Goal: Task Accomplishment & Management: Complete application form

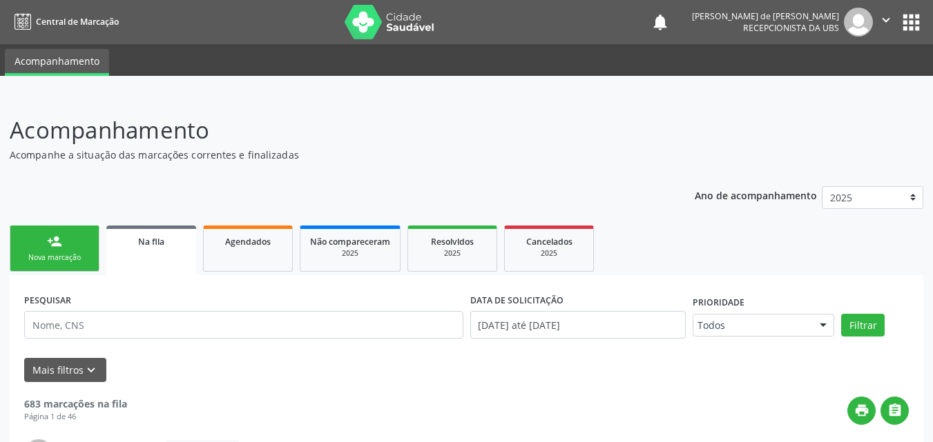
scroll to position [37, 0]
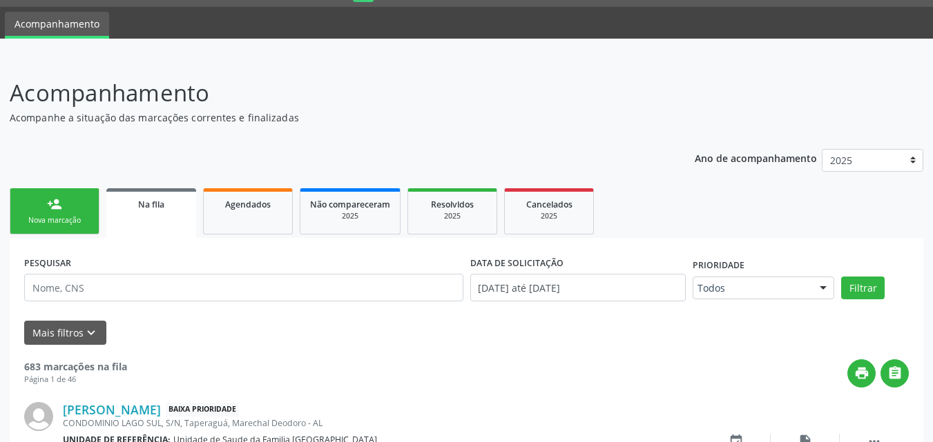
click at [60, 204] on div "person_add" at bounding box center [54, 204] width 15 height 15
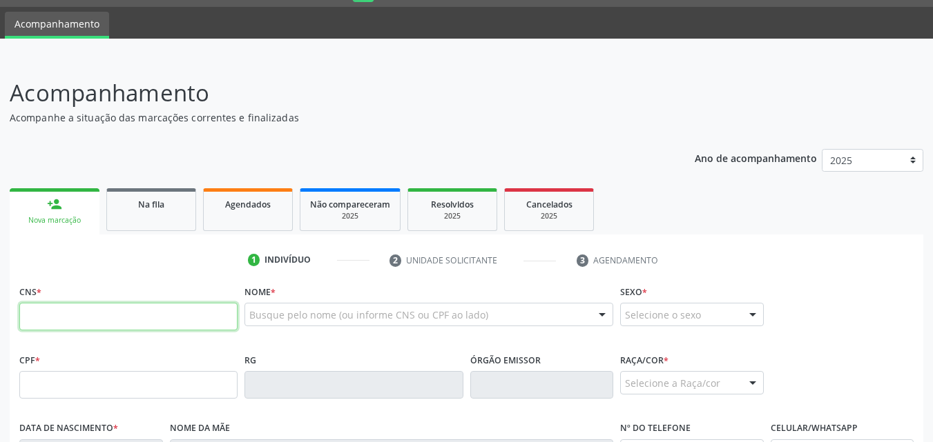
click at [72, 320] on input "text" at bounding box center [128, 317] width 218 height 28
type input "707 4050 4367 2070"
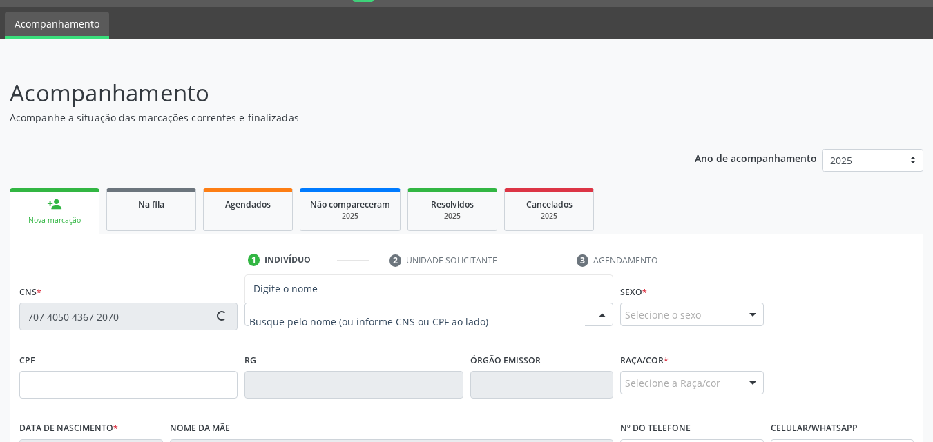
type input "039.444.024-21"
type input "[DATE]"
type input "[PERSON_NAME]"
type input "[PHONE_NUMBER]"
type input "S/N"
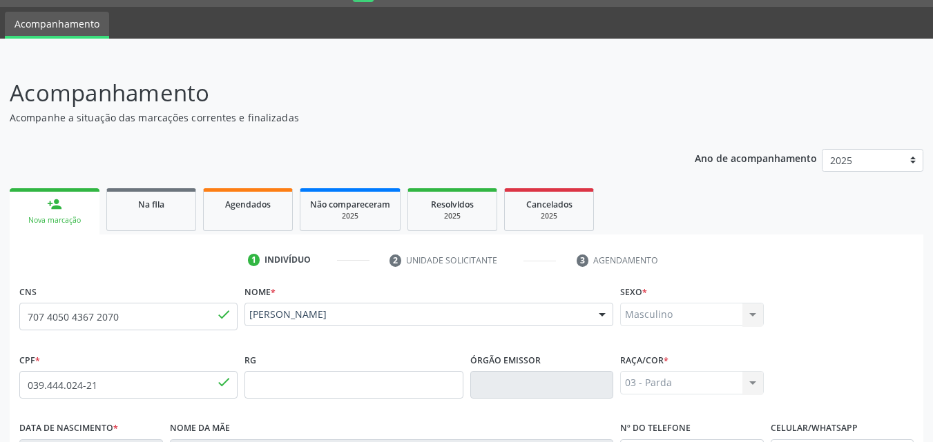
scroll to position [325, 0]
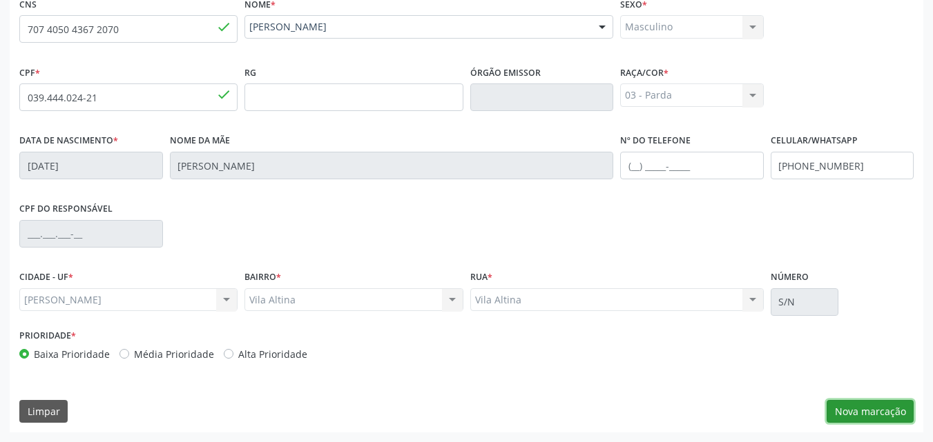
click at [881, 413] on button "Nova marcação" at bounding box center [869, 411] width 87 height 23
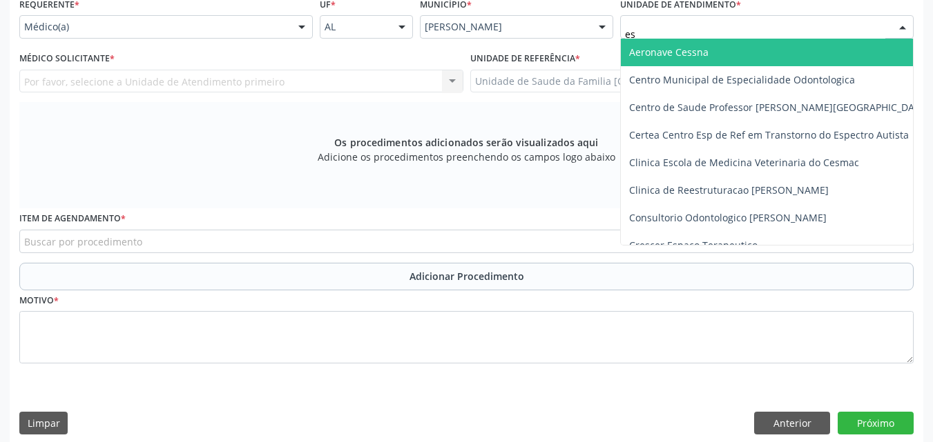
type input "est"
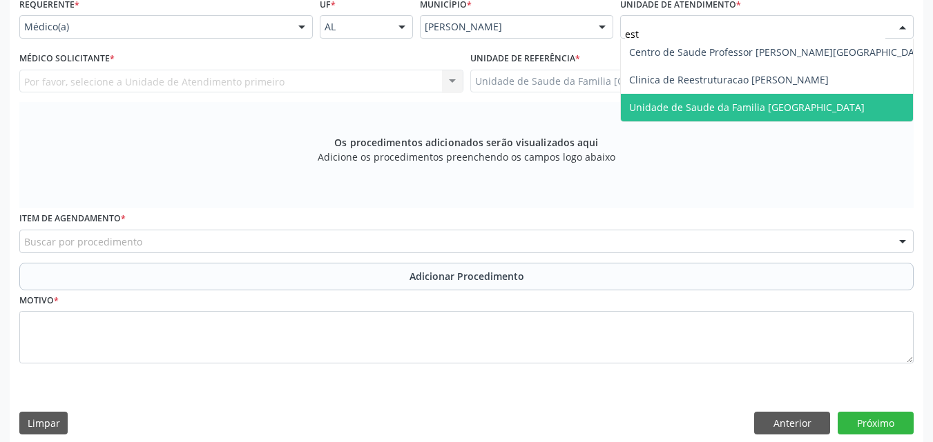
click at [707, 96] on span "Unidade de Saude da Familia [GEOGRAPHIC_DATA]" at bounding box center [779, 108] width 317 height 28
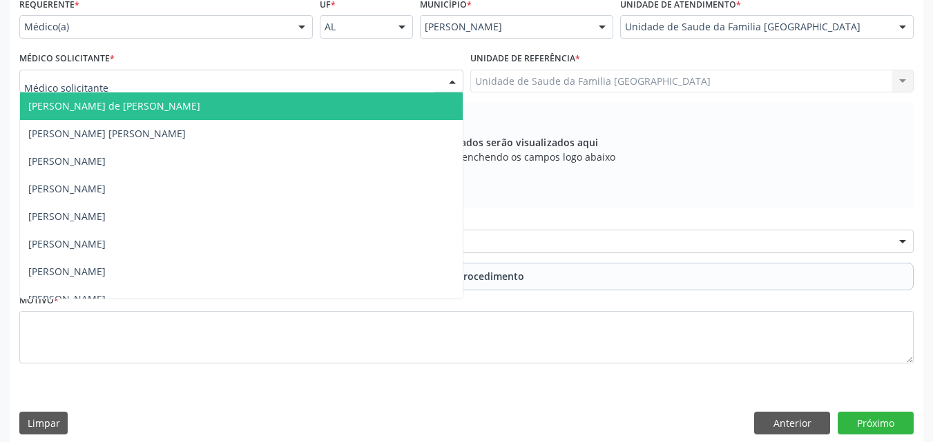
click at [158, 73] on div at bounding box center [241, 81] width 444 height 23
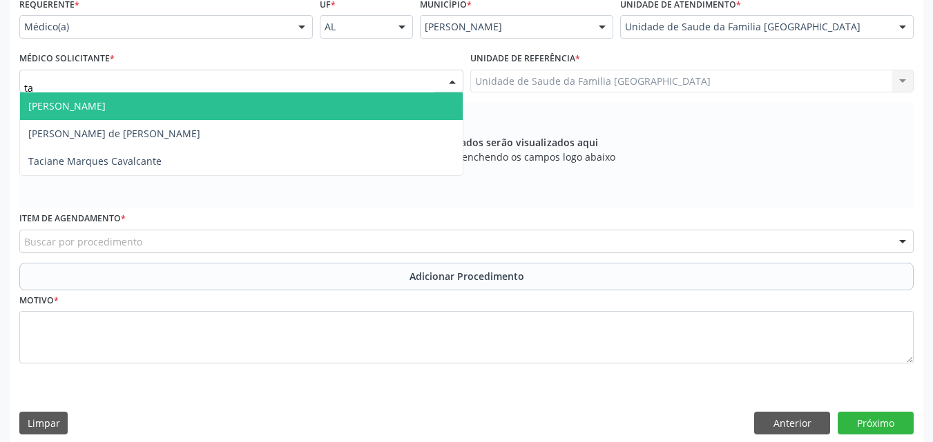
type input "tac"
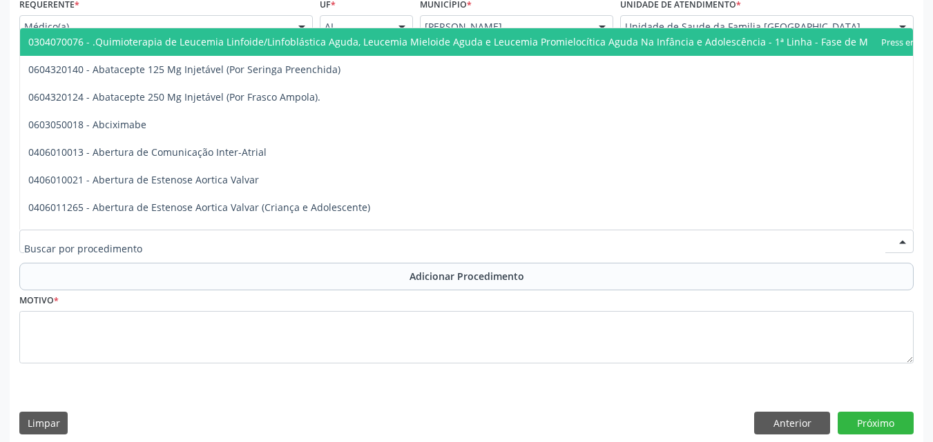
type input "u"
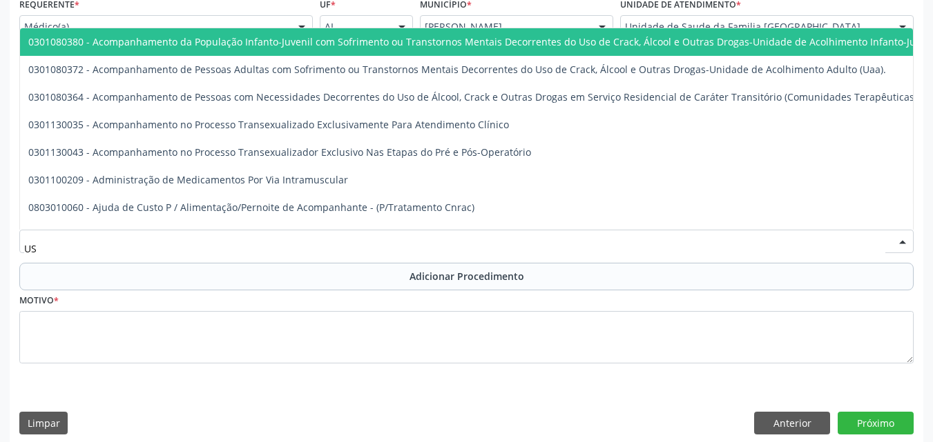
type input "USG"
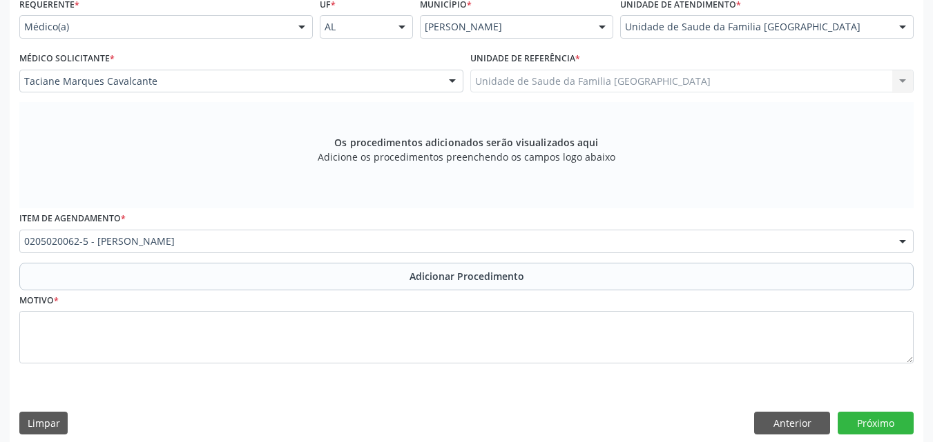
scroll to position [0, 0]
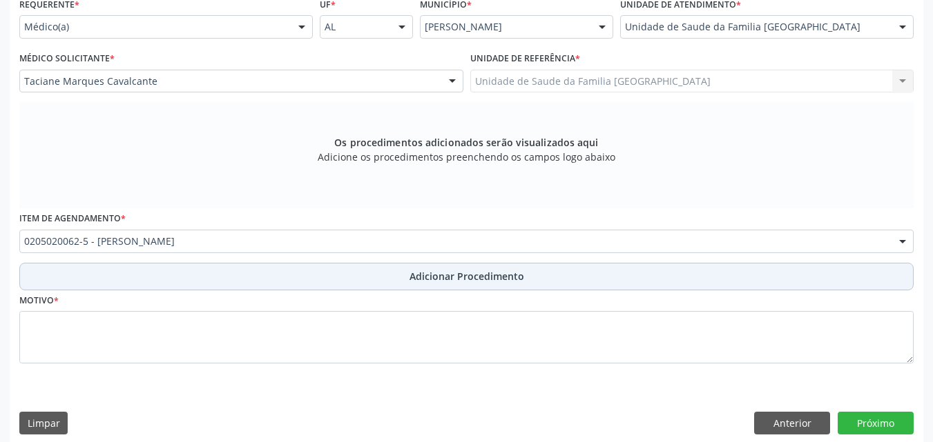
click at [144, 272] on button "Adicionar Procedimento" at bounding box center [466, 277] width 894 height 28
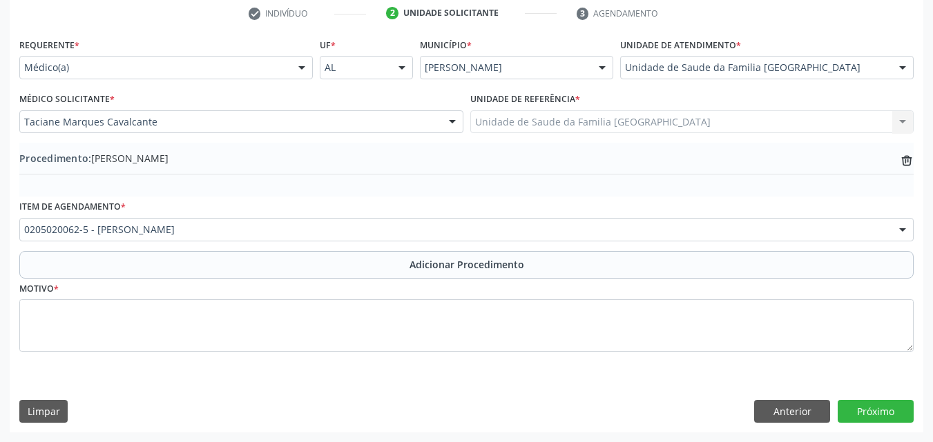
scroll to position [284, 0]
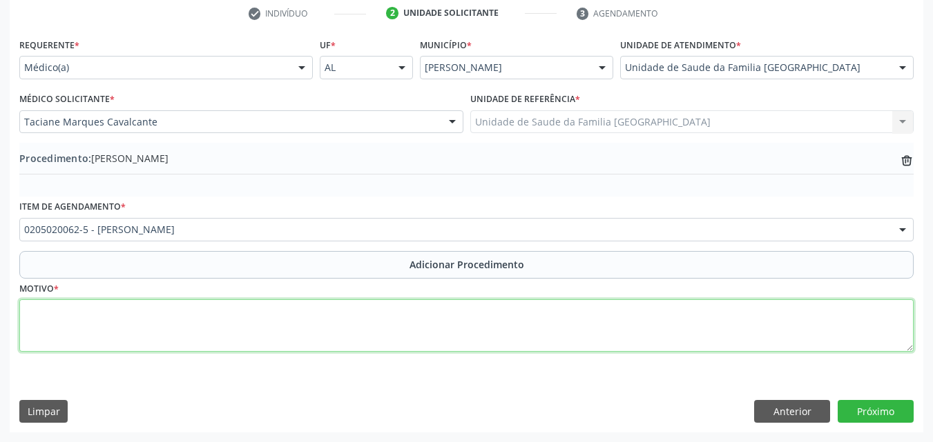
click at [128, 312] on textarea at bounding box center [466, 326] width 894 height 52
type textarea "JOELHO DIREITO. DERRAME ARTICULAR?"
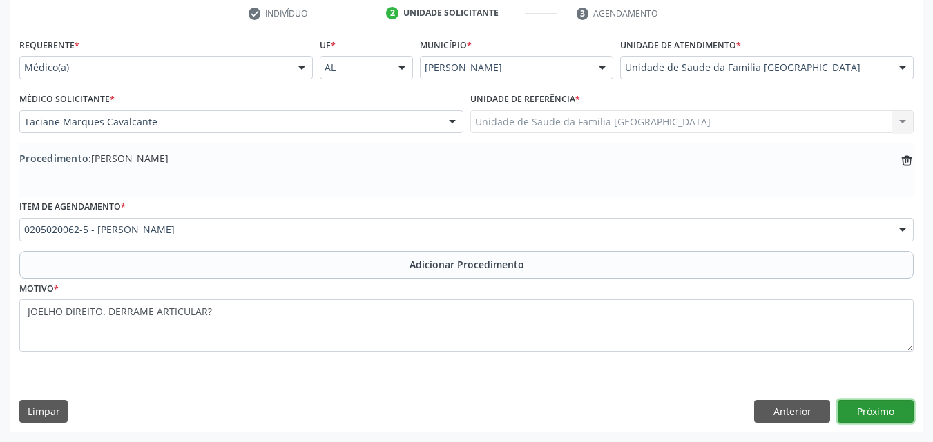
click at [884, 407] on button "Próximo" at bounding box center [875, 411] width 76 height 23
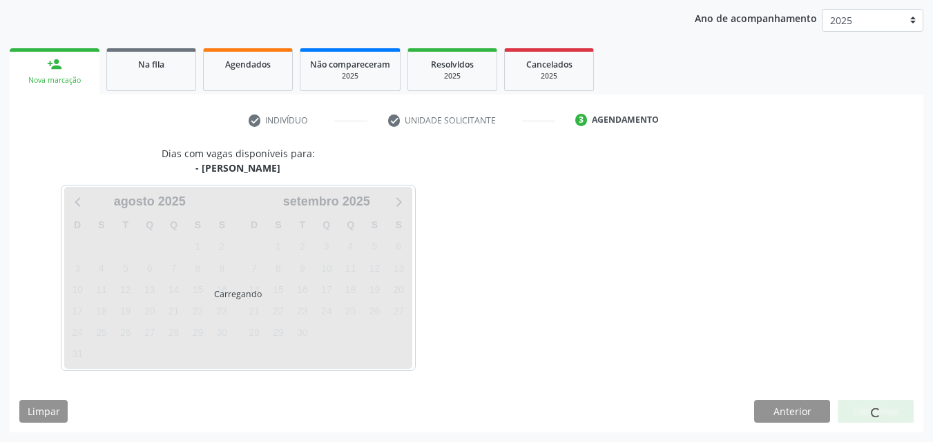
scroll to position [218, 0]
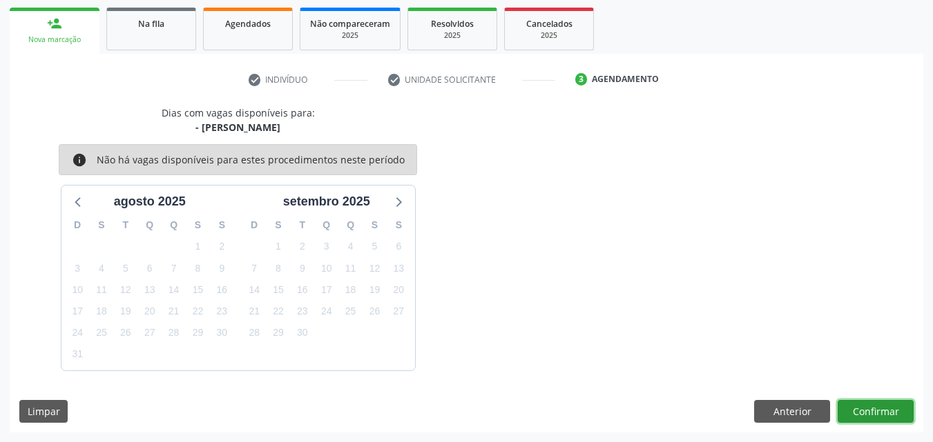
click at [872, 407] on button "Confirmar" at bounding box center [875, 411] width 76 height 23
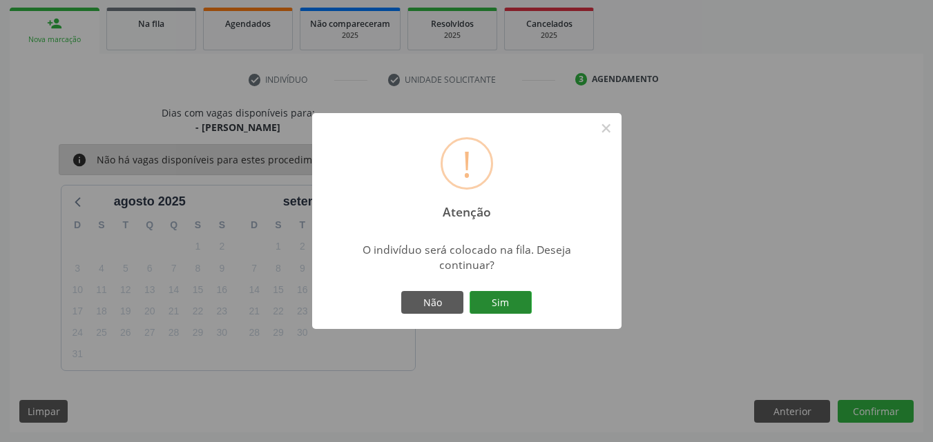
click at [509, 304] on button "Sim" at bounding box center [500, 302] width 62 height 23
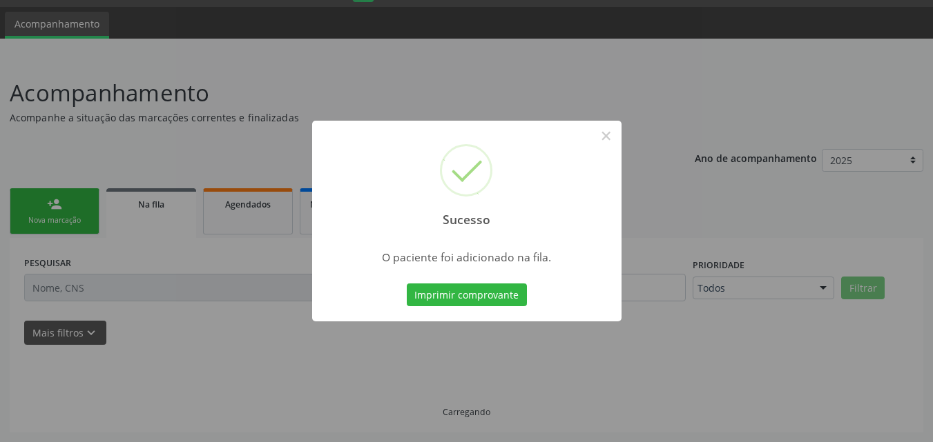
scroll to position [37, 0]
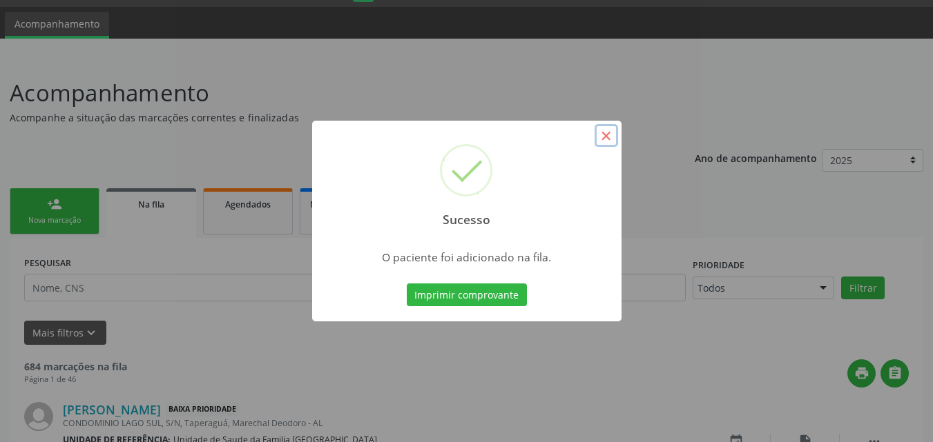
click at [615, 141] on button "×" at bounding box center [605, 135] width 23 height 23
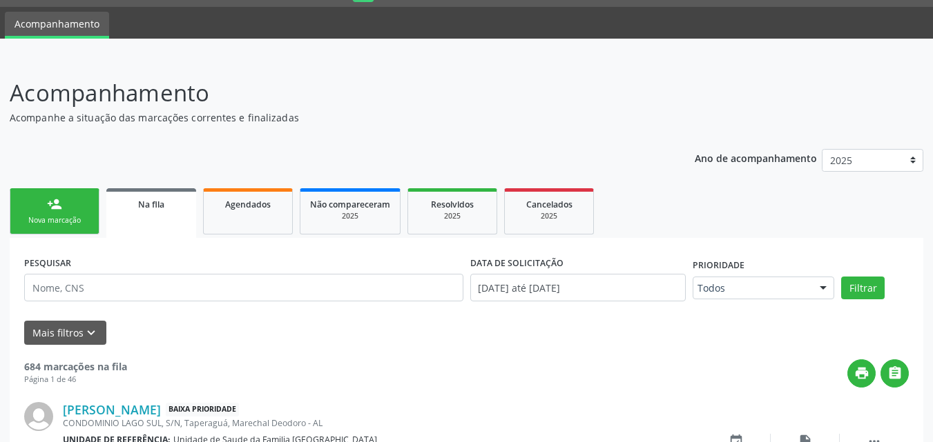
click at [39, 213] on link "person_add Nova marcação" at bounding box center [55, 211] width 90 height 46
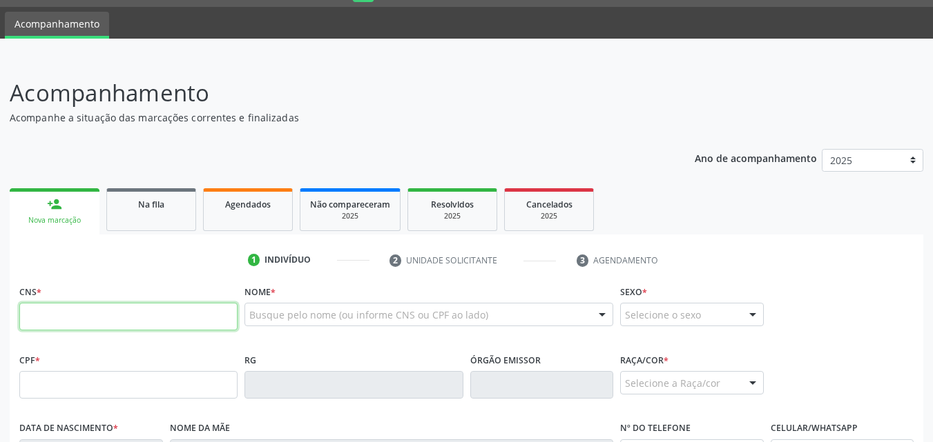
click at [88, 315] on input "text" at bounding box center [128, 317] width 218 height 28
type input "708 2066 3405 1249"
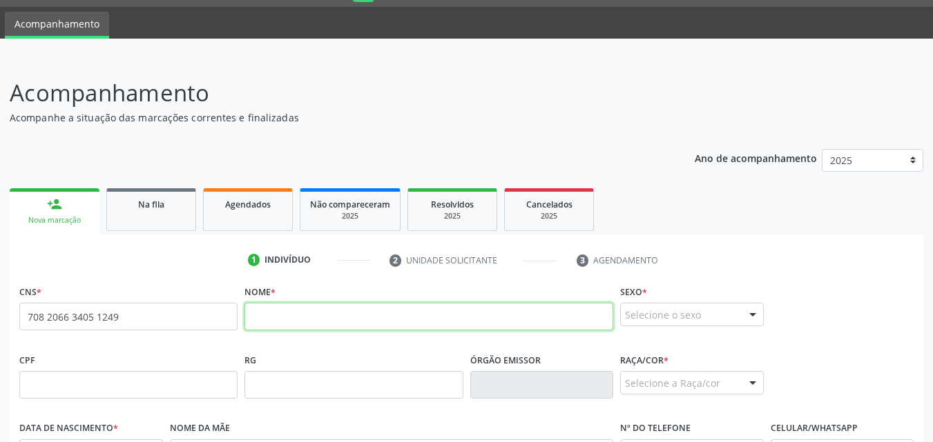
click at [313, 321] on input "text" at bounding box center [428, 317] width 369 height 28
